Goal: Register for event/course

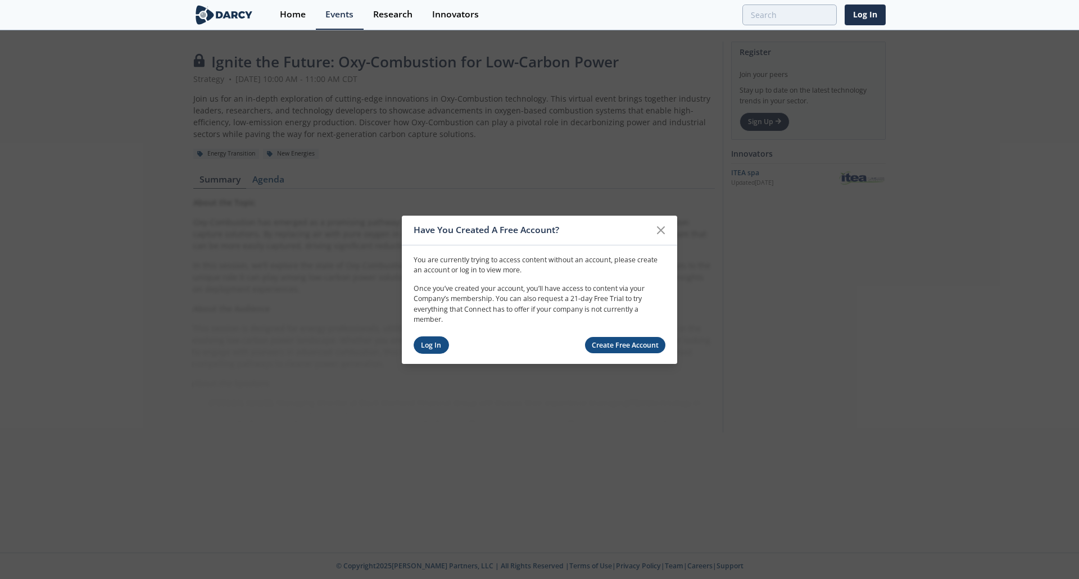
click at [429, 342] on link "Log In" at bounding box center [431, 345] width 35 height 17
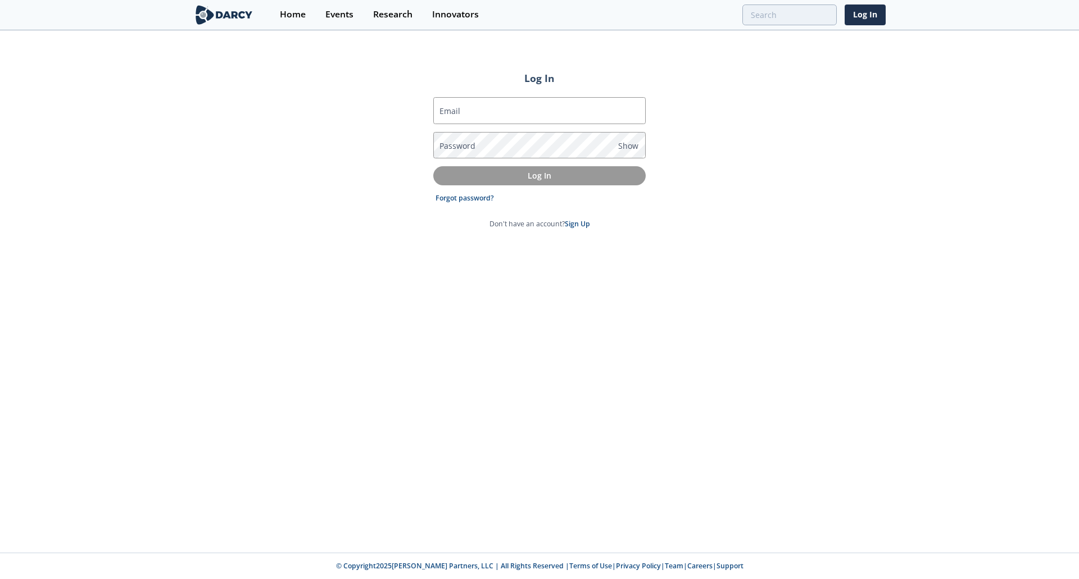
type input "[EMAIL_ADDRESS][DOMAIN_NAME]"
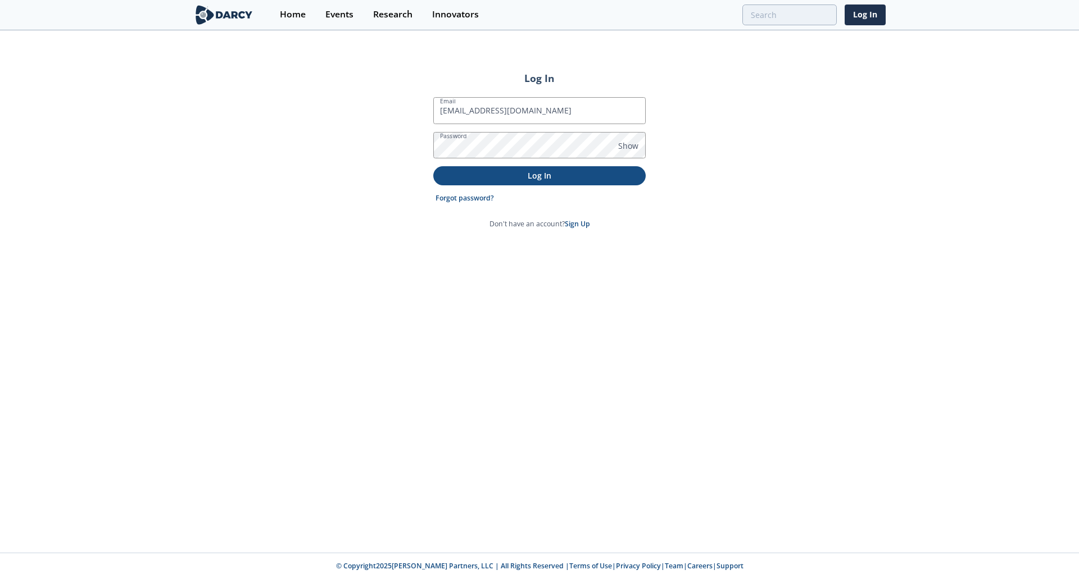
click at [519, 174] on p "Log In" at bounding box center [539, 176] width 197 height 12
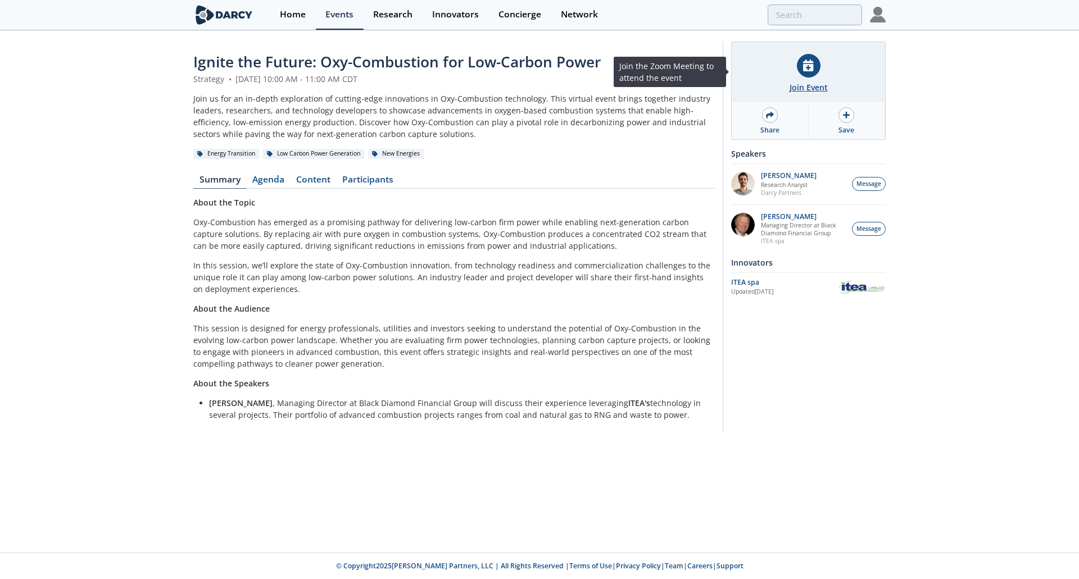
click at [824, 73] on div "Join Event" at bounding box center [808, 72] width 153 height 60
click at [810, 75] on div at bounding box center [809, 66] width 24 height 24
